Goal: Use online tool/utility: Utilize a website feature to perform a specific function

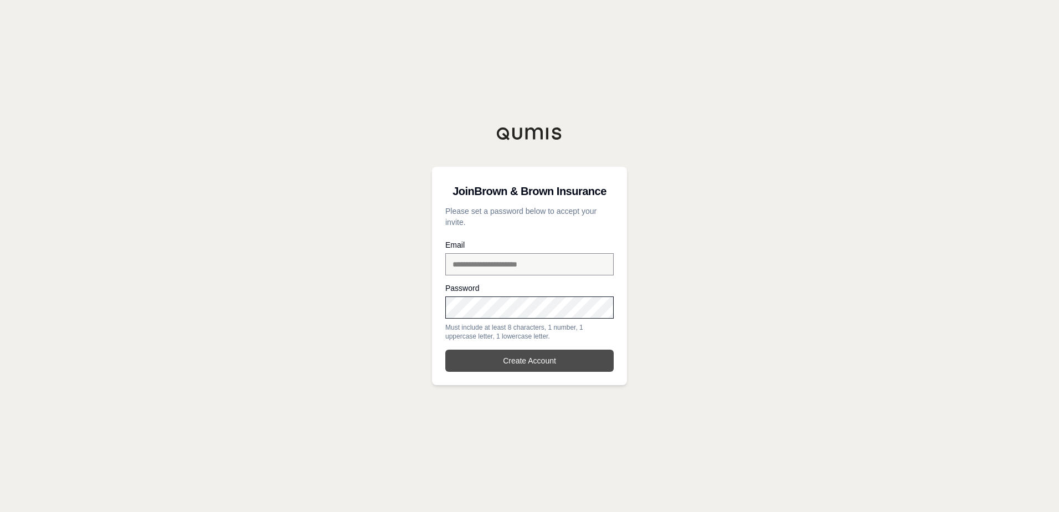
click at [517, 361] on button "Create Account" at bounding box center [529, 360] width 168 height 22
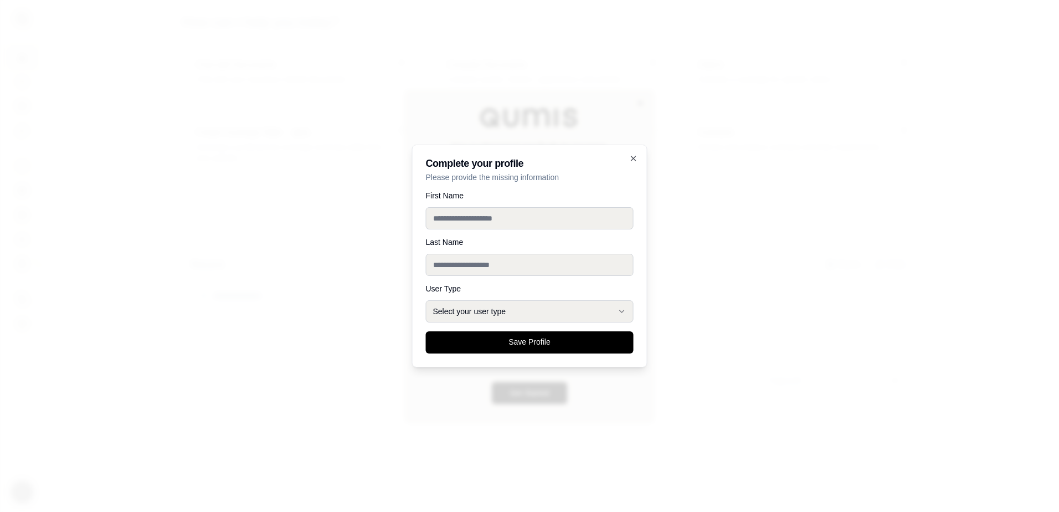
click at [515, 224] on input "First Name" at bounding box center [530, 218] width 208 height 22
type input "***"
click at [460, 264] on input "Last Name" at bounding box center [530, 265] width 208 height 22
type input "*****"
click at [622, 310] on icon "button" at bounding box center [622, 311] width 9 height 9
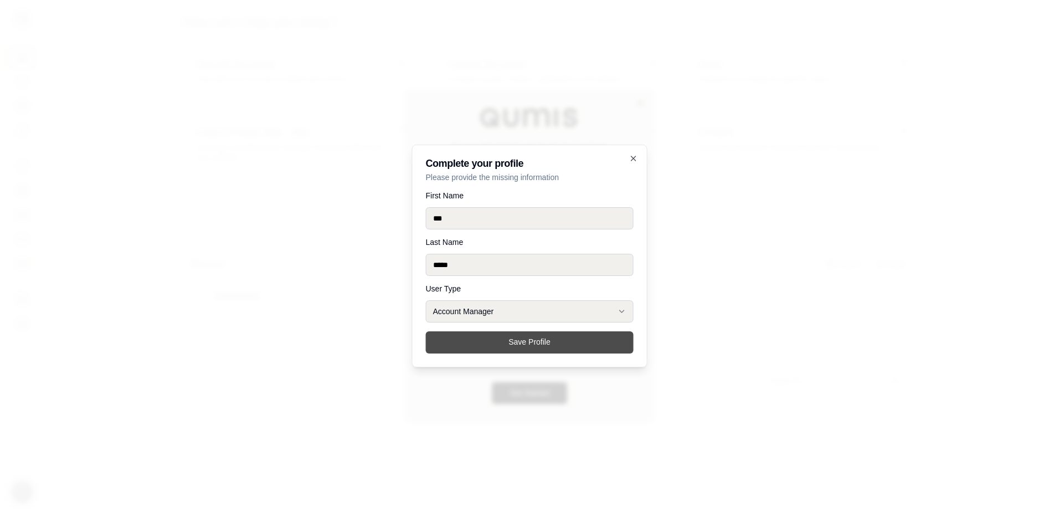
click at [543, 343] on button "Save Profile" at bounding box center [530, 342] width 208 height 22
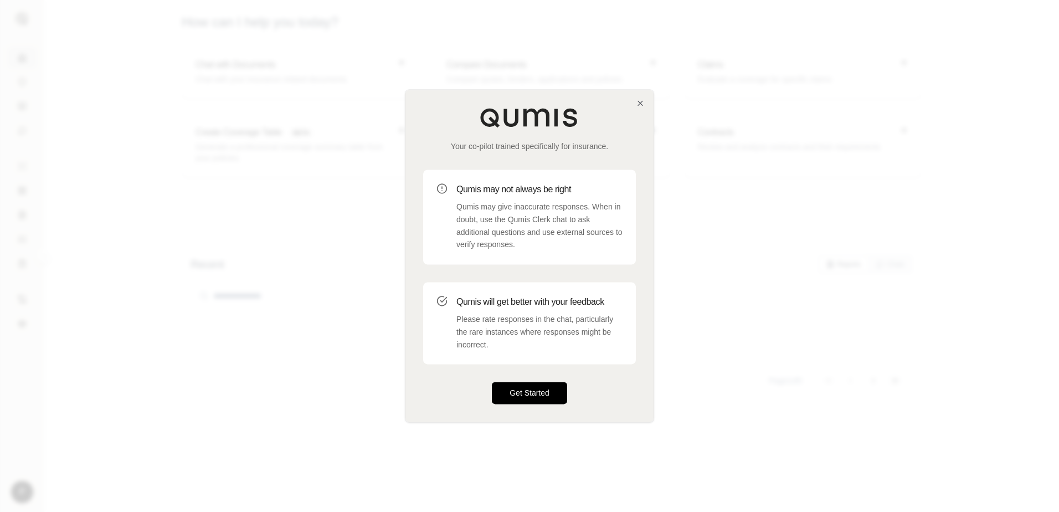
click at [521, 392] on button "Get Started" at bounding box center [529, 393] width 75 height 22
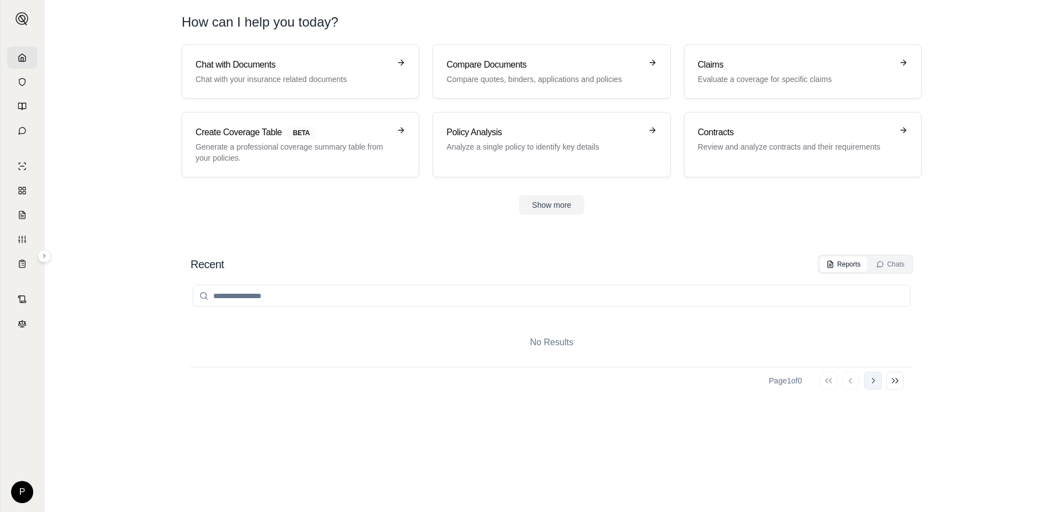
click at [874, 379] on icon at bounding box center [872, 380] width 9 height 9
click at [872, 383] on icon at bounding box center [872, 380] width 9 height 9
click at [871, 383] on icon at bounding box center [872, 380] width 9 height 9
click at [270, 64] on h3 "Chat with Documents" at bounding box center [293, 64] width 194 height 13
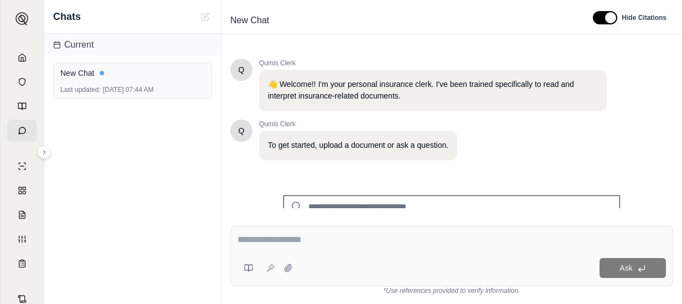
click at [238, 239] on textarea at bounding box center [452, 239] width 429 height 13
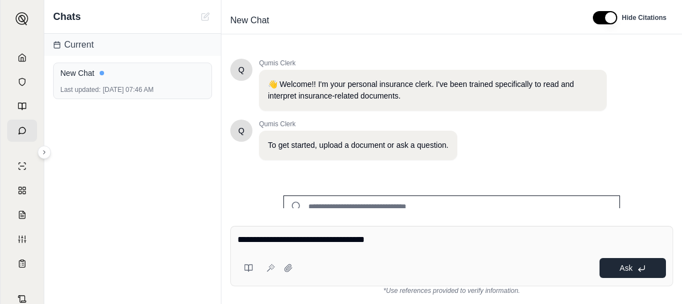
type textarea "**********"
click at [619, 266] on button "Ask" at bounding box center [633, 268] width 66 height 20
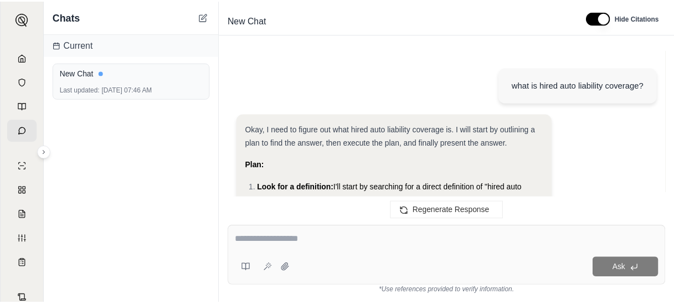
scroll to position [1718, 0]
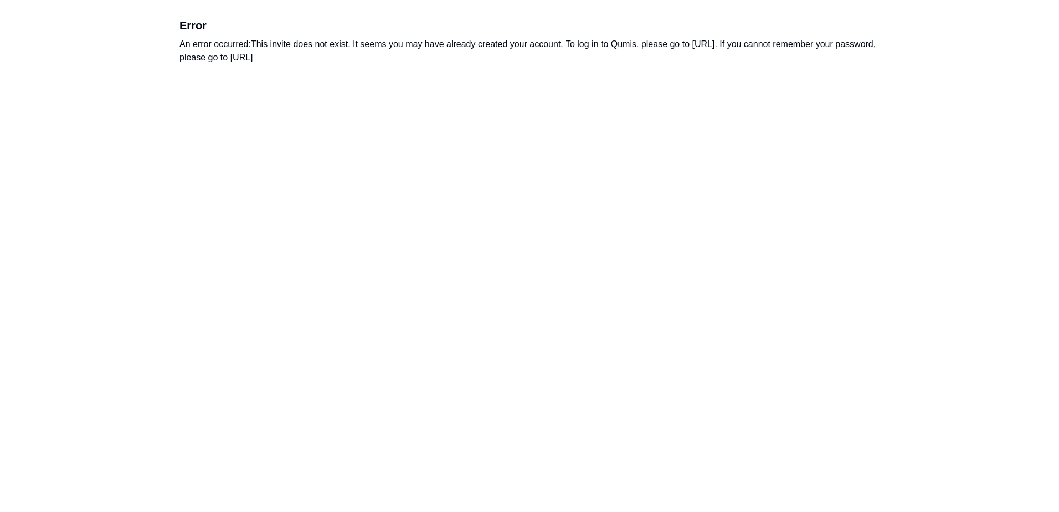
click at [444, 58] on div "An error occurred: This invite does not exist. It seems you may have already cr…" at bounding box center [529, 51] width 700 height 27
click at [440, 45] on div "An error occurred: This invite does not exist. It seems you may have already cr…" at bounding box center [529, 51] width 700 height 27
